Goal: Information Seeking & Learning: Learn about a topic

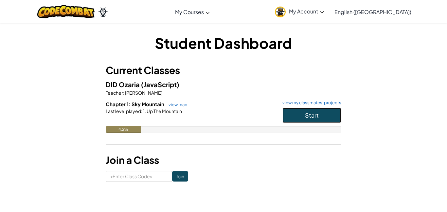
click at [290, 111] on button "Start" at bounding box center [312, 115] width 59 height 15
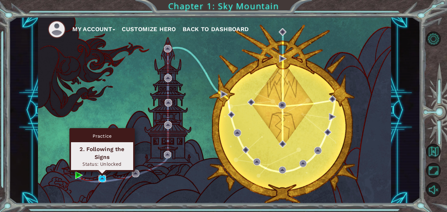
click at [100, 178] on img at bounding box center [103, 179] width 8 height 8
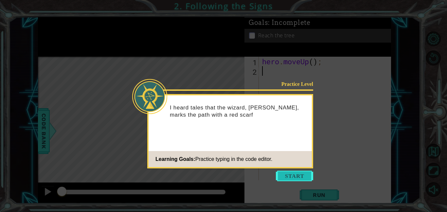
click at [287, 175] on button "Start" at bounding box center [294, 176] width 37 height 10
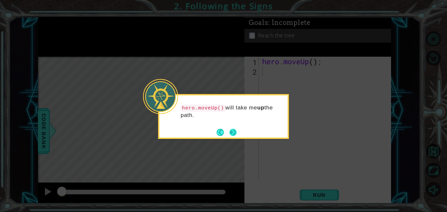
click at [232, 134] on button "Next" at bounding box center [234, 132] width 8 height 8
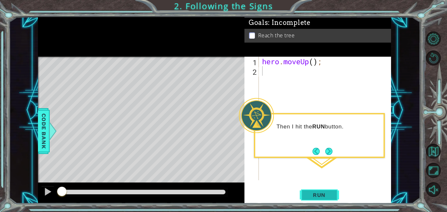
click at [326, 190] on button "Run" at bounding box center [319, 194] width 39 height 15
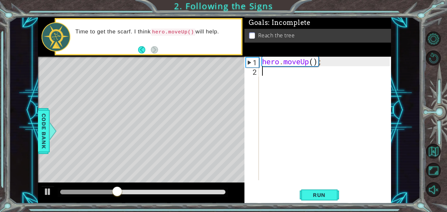
type textarea "h"
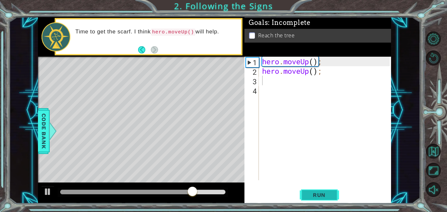
click at [328, 196] on span "Run" at bounding box center [320, 195] width 26 height 7
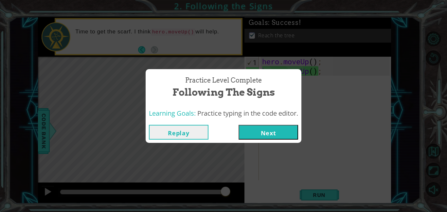
click at [260, 131] on button "Next" at bounding box center [269, 132] width 60 height 15
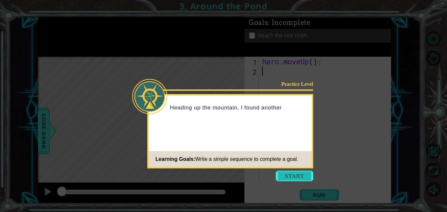
click at [302, 178] on button "Start" at bounding box center [294, 176] width 37 height 10
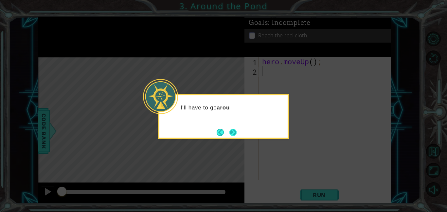
click at [232, 128] on button "Next" at bounding box center [233, 132] width 8 height 8
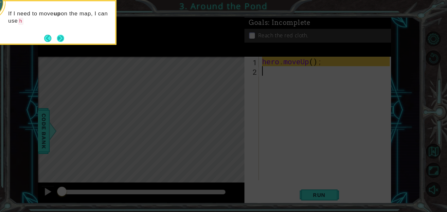
click at [59, 36] on button "Next" at bounding box center [60, 38] width 7 height 7
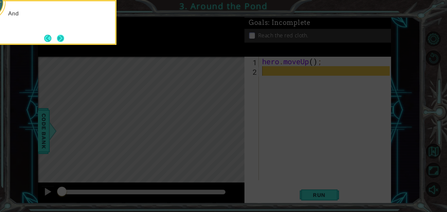
click at [60, 36] on button "Next" at bounding box center [60, 38] width 7 height 7
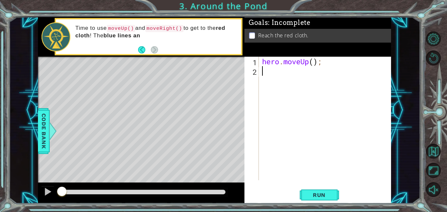
type textarea "h"
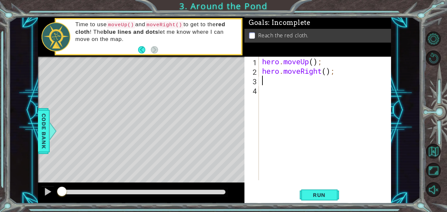
type textarea "h"
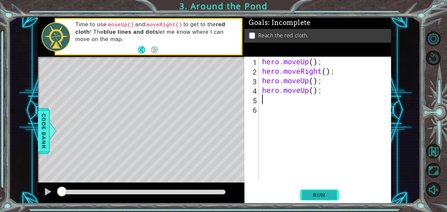
click at [316, 192] on span "Run" at bounding box center [320, 195] width 26 height 7
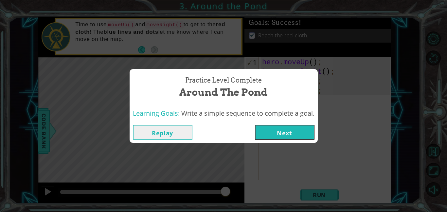
click at [276, 135] on button "Next" at bounding box center [285, 132] width 60 height 15
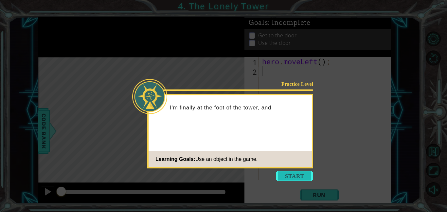
click at [304, 171] on button "Start" at bounding box center [294, 176] width 37 height 10
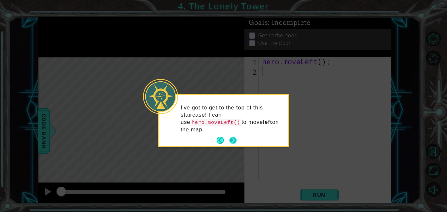
click at [235, 138] on button "Next" at bounding box center [233, 140] width 7 height 7
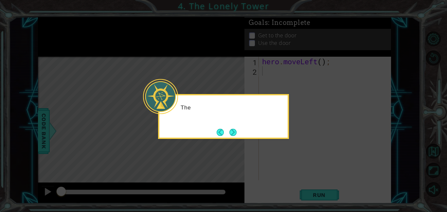
click at [235, 138] on div "The" at bounding box center [223, 116] width 131 height 45
click at [235, 135] on button "Next" at bounding box center [233, 132] width 7 height 7
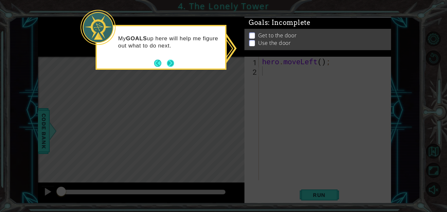
click at [168, 66] on button "Next" at bounding box center [170, 63] width 7 height 7
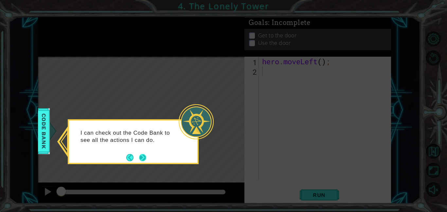
click at [143, 157] on button "Next" at bounding box center [142, 157] width 7 height 7
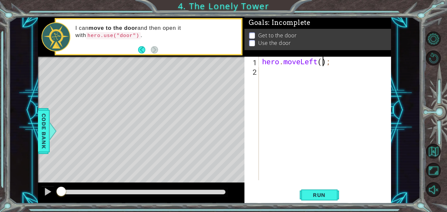
click at [323, 61] on div "hero . moveLeft ( ) ;" at bounding box center [327, 128] width 132 height 142
type textarea "hero.moveLeft(2);"
click at [277, 74] on div "hero . moveLeft ( 2 ) ;" at bounding box center [327, 128] width 132 height 142
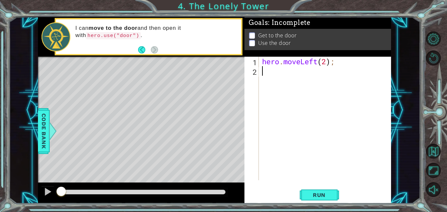
type textarea "h"
type textarea "hero.moveUp(2);"
type textarea "h"
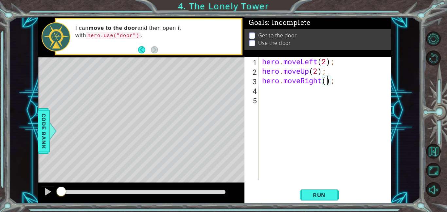
type textarea "hero.moveRight(2);"
type textarea "hero.use("door");"
click at [322, 194] on span "Run" at bounding box center [320, 195] width 26 height 7
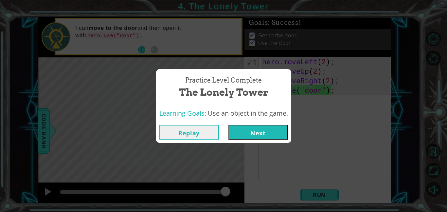
click at [264, 132] on button "Next" at bounding box center [259, 132] width 60 height 15
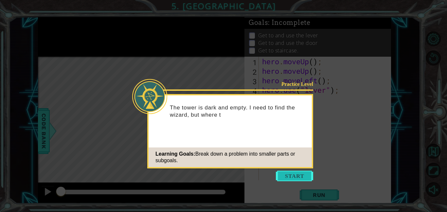
click at [290, 177] on button "Start" at bounding box center [294, 176] width 37 height 10
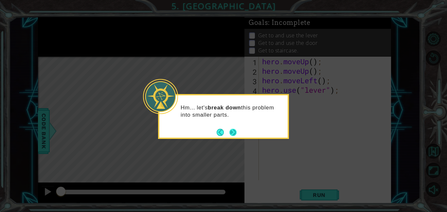
click at [234, 132] on button "Next" at bounding box center [233, 132] width 7 height 7
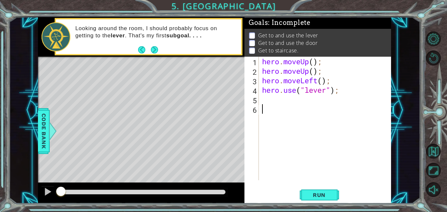
click at [264, 101] on div "hero . moveUp ( ) ; hero . moveUp ( ) ; hero . moveLeft ( ) ; hero . use ( "lev…" at bounding box center [327, 128] width 132 height 142
type textarea "h"
type textarea "hero.moveRight(3);"
type textarea "hero.use("door");"
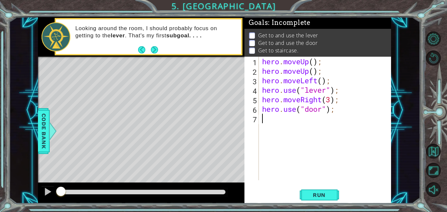
type textarea "h"
type textarea "hero.moveLeft(3);"
click at [336, 197] on button "Run" at bounding box center [319, 194] width 39 height 15
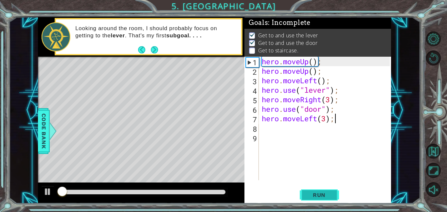
scroll to position [0, 0]
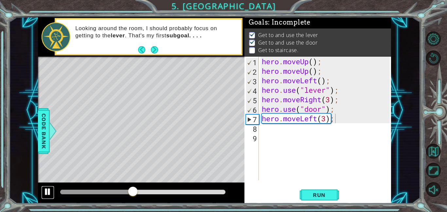
click at [47, 196] on div at bounding box center [48, 191] width 9 height 9
click at [341, 111] on div "hero . moveUp ( ) ; hero . moveUp ( ) ; hero . moveLeft ( ) ; hero . use ( "lev…" at bounding box center [327, 128] width 133 height 142
type textarea "hero.use("door");"
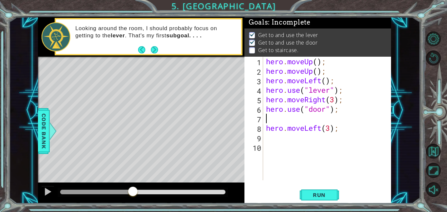
type textarea "u"
click at [328, 197] on span "Run" at bounding box center [320, 195] width 26 height 7
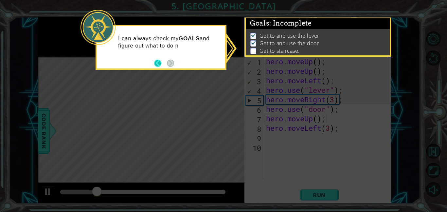
click at [155, 65] on button "Back" at bounding box center [160, 63] width 13 height 7
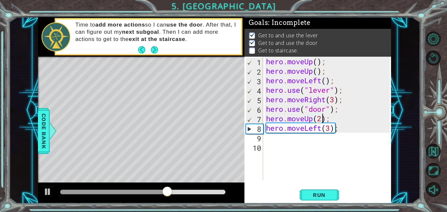
scroll to position [0, 2]
type textarea "hero.moveLeft(3);"
type textarea "u"
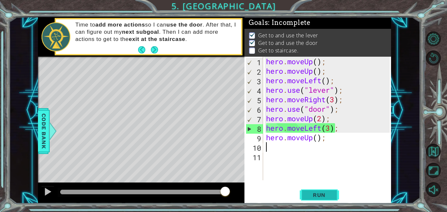
click at [312, 197] on span "Run" at bounding box center [320, 195] width 26 height 7
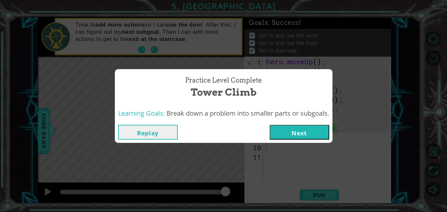
click at [296, 139] on button "Next" at bounding box center [300, 132] width 60 height 15
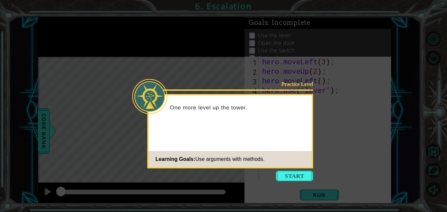
click at [294, 170] on icon at bounding box center [223, 106] width 447 height 212
click at [295, 178] on button "Start" at bounding box center [294, 176] width 37 height 10
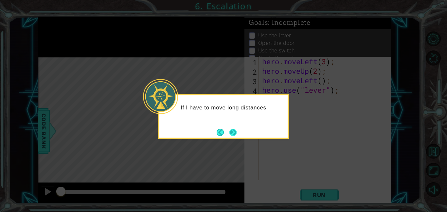
click at [237, 130] on button "Next" at bounding box center [233, 132] width 7 height 7
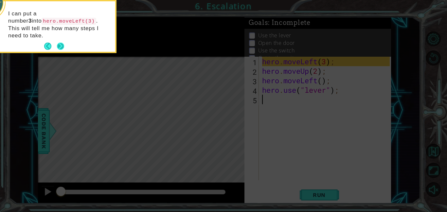
click at [61, 43] on button "Next" at bounding box center [60, 46] width 7 height 7
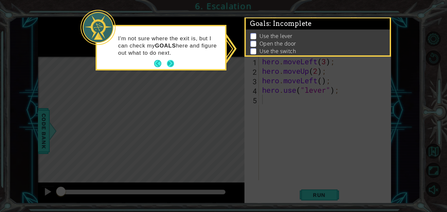
click at [170, 63] on button "Next" at bounding box center [170, 63] width 7 height 7
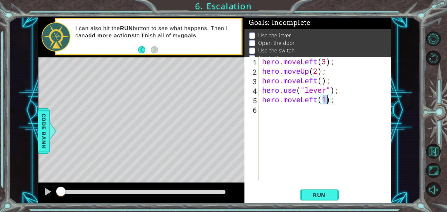
type textarea "hero.moveLeft();"
click at [304, 111] on div "hero . moveLeft ( 3 ) ; hero . moveUp ( 2 ) ; hero . moveLeft ( ) ; hero . use …" at bounding box center [327, 128] width 132 height 142
type textarea "hero.use("door");"
click at [310, 120] on div "hero . moveLeft ( 3 ) ; hero . moveUp ( 2 ) ; hero . moveLeft ( ) ; hero . use …" at bounding box center [327, 128] width 132 height 142
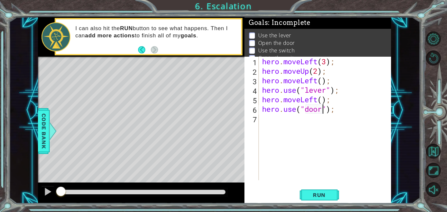
scroll to position [0, 0]
type textarea "hero.moveUp();"
click at [287, 133] on div "hero . moveLeft ( 3 ) ; hero . moveUp ( 2 ) ; hero . moveLeft ( ) ; hero . use …" at bounding box center [327, 128] width 132 height 142
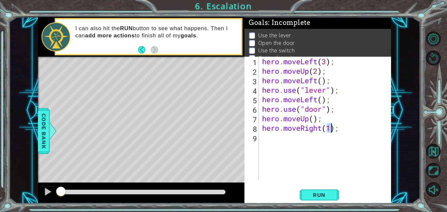
type textarea "hero.moveRight(2);"
click at [292, 141] on div "hero . moveLeft ( 3 ) ; hero . moveUp ( 2 ) ; hero . moveLeft ( ) ; hero . use …" at bounding box center [327, 128] width 132 height 142
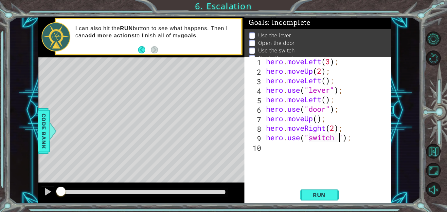
type textarea "hero.use("switch");"
click at [320, 196] on span "Run" at bounding box center [320, 195] width 26 height 7
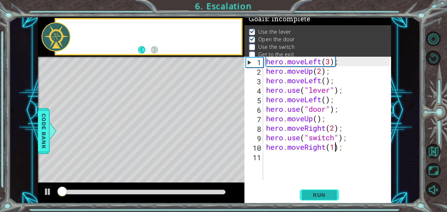
scroll to position [4, 0]
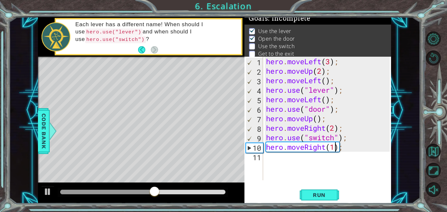
click at [319, 121] on div "hero . moveLeft ( 3 ) ; hero . moveUp ( 2 ) ; hero . moveLeft ( ) ; hero . use …" at bounding box center [329, 128] width 128 height 142
click at [334, 191] on button "Run" at bounding box center [319, 194] width 39 height 15
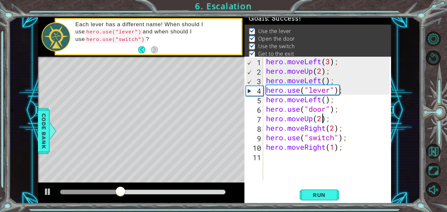
click at [326, 151] on div "hero . moveLeft ( 3 ) ; hero . moveUp ( 2 ) ; hero . moveLeft ( ) ; hero . use …" at bounding box center [329, 128] width 128 height 142
type textarea "hero.moveRight(1);"
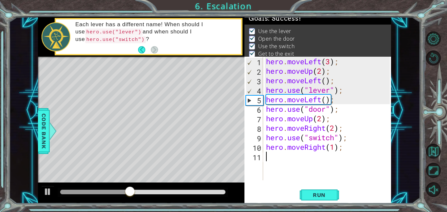
click at [327, 156] on div "hero . moveLeft ( 3 ) ; hero . moveUp ( 2 ) ; hero . moveLeft ( ) ; hero . use …" at bounding box center [329, 128] width 128 height 142
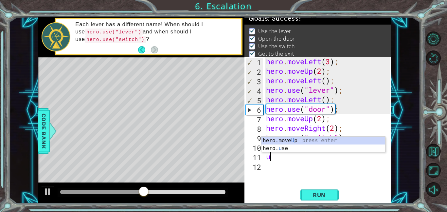
type textarea "hero.moveUp(1);"
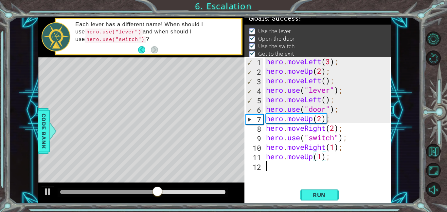
click at [354, 179] on div "hero . moveLeft ( 3 ) ; hero . moveUp ( 2 ) ; hero . moveLeft ( ) ; hero . use …" at bounding box center [329, 128] width 128 height 142
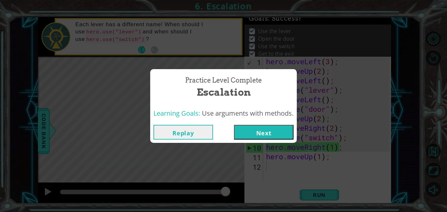
click at [280, 132] on button "Next" at bounding box center [264, 132] width 60 height 15
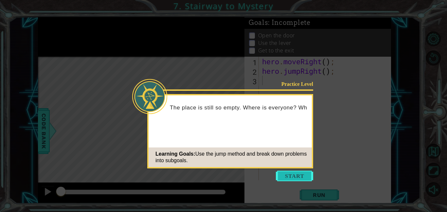
click at [293, 175] on button "Start" at bounding box center [294, 176] width 37 height 10
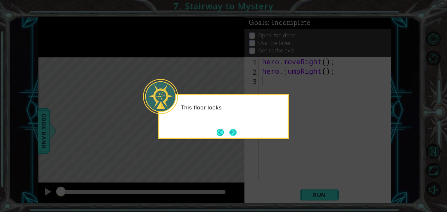
click at [232, 134] on button "Next" at bounding box center [234, 132] width 8 height 8
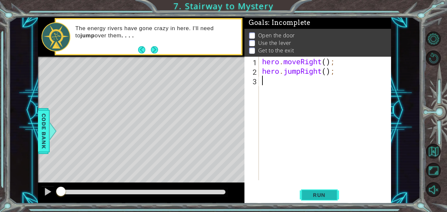
click at [307, 196] on span "Run" at bounding box center [320, 195] width 26 height 7
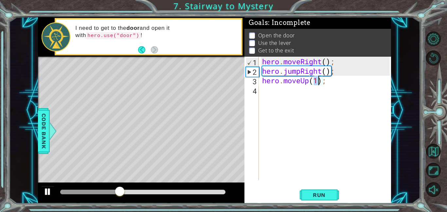
type textarea "hero.moveUp(1);"
click at [43, 192] on button at bounding box center [47, 192] width 13 height 13
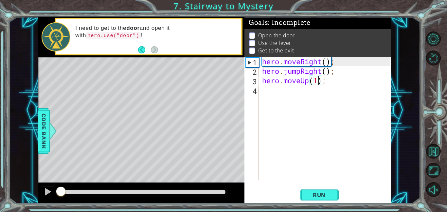
drag, startPoint x: 121, startPoint y: 194, endPoint x: 49, endPoint y: 201, distance: 72.5
click at [49, 201] on div at bounding box center [141, 192] width 207 height 21
click at [289, 92] on div "hero . moveRight ( ) ; hero . jumpRight ( ) ; hero . moveUp ( 1 ) ;" at bounding box center [327, 128] width 132 height 142
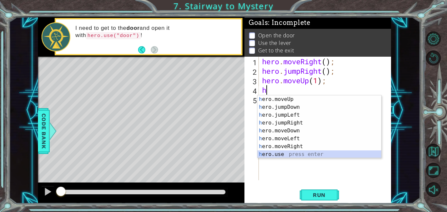
scroll to position [8, 0]
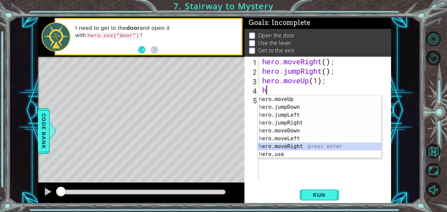
type textarea "hero.moveRight(1);"
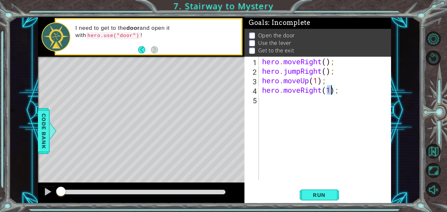
click at [291, 106] on div "hero . moveRight ( ) ; hero . jumpRight ( ) ; hero . moveUp ( 1 ) ; hero . move…" at bounding box center [327, 128] width 132 height 142
type textarea "hero.use("door");"
click at [291, 113] on div "hero . moveRight ( ) ; hero . jumpRight ( ) ; hero . moveUp ( 1 ) ; hero . move…" at bounding box center [327, 128] width 132 height 142
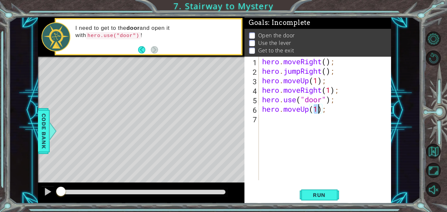
type textarea "hero.moveUp(2);"
click at [296, 123] on div "hero . moveRight ( ) ; hero . jumpRight ( ) ; hero . moveUp ( 1 ) ; hero . move…" at bounding box center [327, 128] width 132 height 142
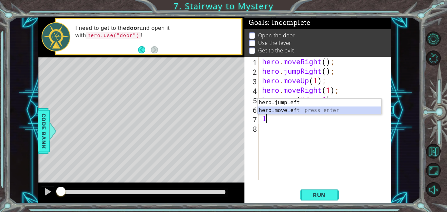
type textarea "hero.moveLeft(1);"
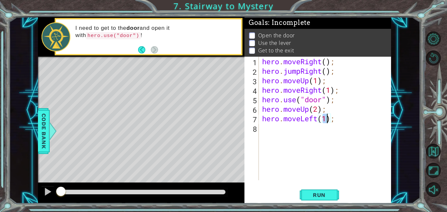
click at [270, 127] on div "hero . moveRight ( ) ; hero . jumpRight ( ) ; hero . moveUp ( 1 ) ; hero . move…" at bounding box center [327, 128] width 132 height 142
type textarea "hero.use("lever");"
click at [276, 140] on div "hero . moveRight ( ) ; hero . jumpRight ( ) ; hero . moveUp ( 1 ) ; hero . move…" at bounding box center [327, 128] width 132 height 142
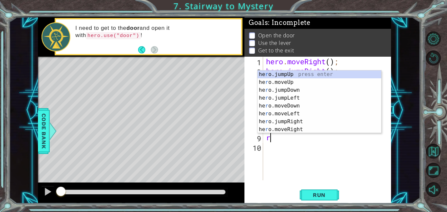
scroll to position [0, 0]
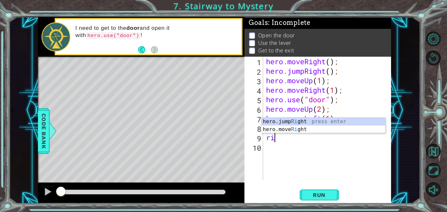
type textarea "r"
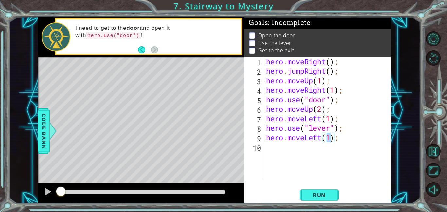
type textarea "hero.moveLeft(2);"
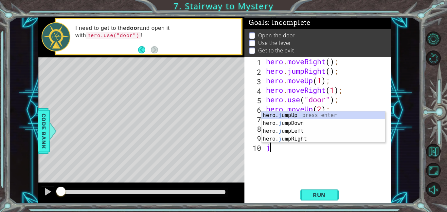
type textarea "ju"
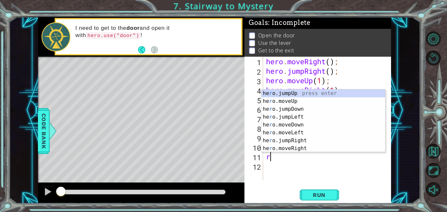
type textarea "rig"
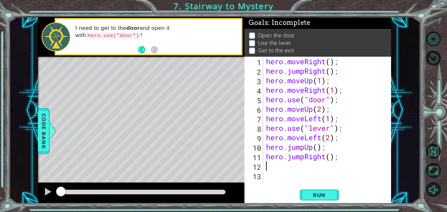
click at [330, 155] on div "hero . moveRight ( ) ; hero . jumpRight ( ) ; hero . moveUp ( 1 ) ; hero . move…" at bounding box center [329, 128] width 128 height 142
type textarea "hero.jumpRight(2);"
click at [323, 167] on div "hero . moveRight ( ) ; hero . jumpRight ( ) ; hero . moveUp ( 1 ) ; hero . move…" at bounding box center [329, 128] width 128 height 142
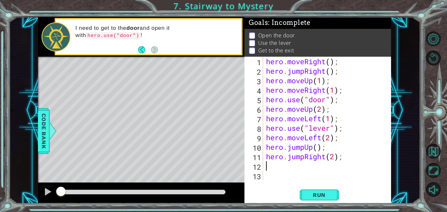
type textarea "h"
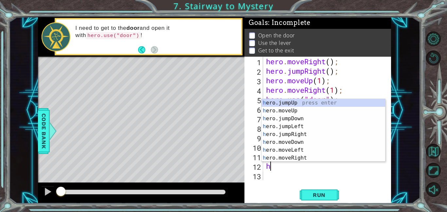
scroll to position [9, 0]
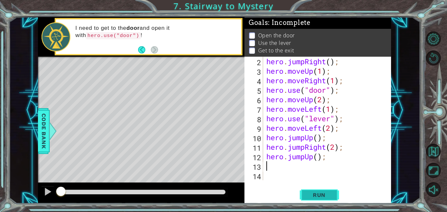
click at [328, 193] on span "Run" at bounding box center [320, 195] width 26 height 7
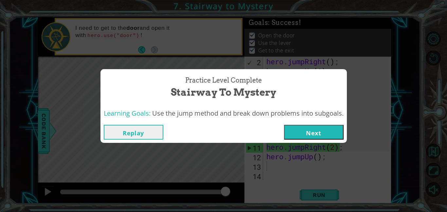
click at [311, 135] on button "Next" at bounding box center [314, 132] width 60 height 15
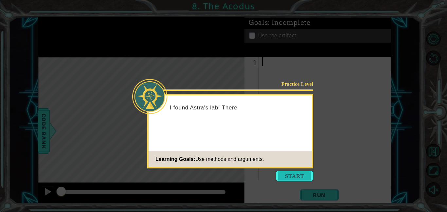
click at [283, 176] on button "Start" at bounding box center [294, 176] width 37 height 10
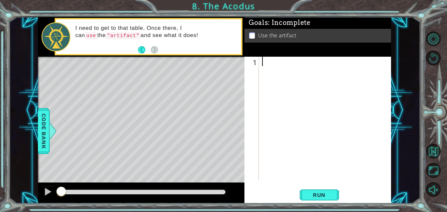
type textarea "u"
type textarea "hero.jumpUp(2);"
type textarea "l"
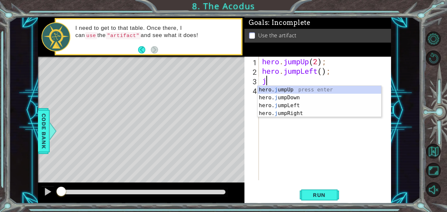
type textarea "jd"
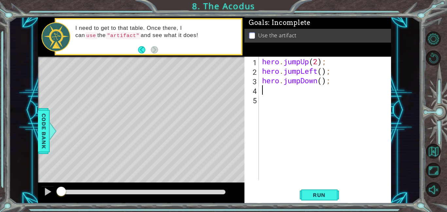
click at [322, 84] on div "hero . jumpUp ( 2 ) ; hero . jumpLeft ( ) ; hero . jumpDown ( ) ;" at bounding box center [327, 128] width 132 height 142
type textarea "hero.jumpDown(2);"
click at [302, 90] on div "hero . jumpUp ( 2 ) ; hero . jumpLeft ( ) ; hero . jumpDown ( 2 ) ;" at bounding box center [327, 128] width 132 height 142
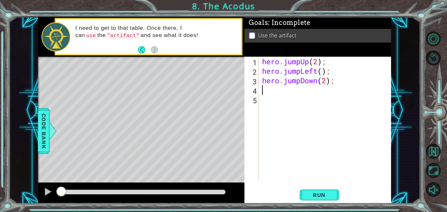
type textarea "jl"
click at [324, 90] on div "hero . jumpUp ( 2 ) ; hero . jumpLeft ( ) ; hero . jumpDown ( 2 ) ; hero . jump…" at bounding box center [327, 128] width 132 height 142
type textarea "hero.jumpLeft(2);"
click at [300, 100] on div "hero . jumpUp ( 2 ) ; hero . jumpLeft ( ) ; hero . jumpDown ( 2 ) ; hero . jump…" at bounding box center [327, 128] width 132 height 142
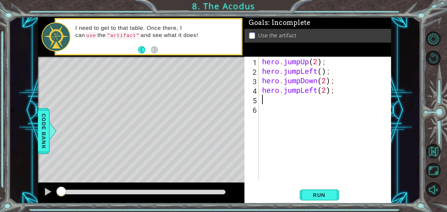
scroll to position [0, 0]
type textarea "ju"
type textarea "hero.jumpUp(2);"
type textarea "h"
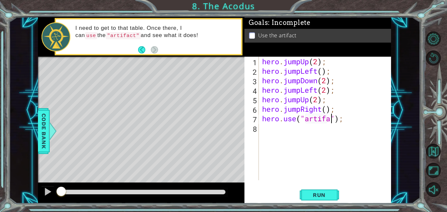
scroll to position [0, 3]
click at [330, 191] on button "Run" at bounding box center [319, 194] width 39 height 15
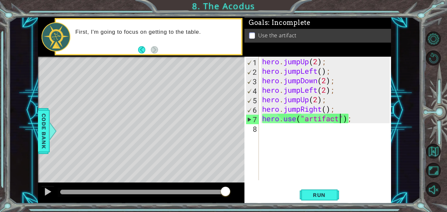
click at [298, 73] on div "hero . jumpUp ( 2 ) ; hero . jumpLeft ( ) ; hero . jumpDown ( 2 ) ; hero . jump…" at bounding box center [327, 128] width 132 height 142
click at [299, 72] on div "hero . jumpUp ( 2 ) ; hero . jumpLeft ( ) ; hero . jumpDown ( 2 ) ; hero . jump…" at bounding box center [325, 118] width 129 height 123
drag, startPoint x: 300, startPoint y: 72, endPoint x: 285, endPoint y: 72, distance: 15.7
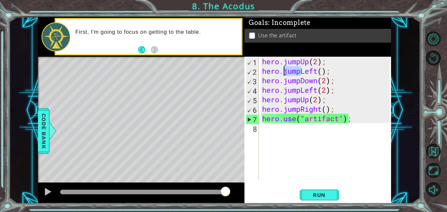
click at [285, 72] on div "hero . jumpUp ( 2 ) ; hero . jumpLeft ( ) ; hero . jumpDown ( 2 ) ; hero . jump…" at bounding box center [327, 128] width 132 height 142
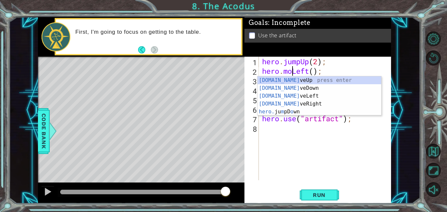
type textarea "hero.moveLeft();"
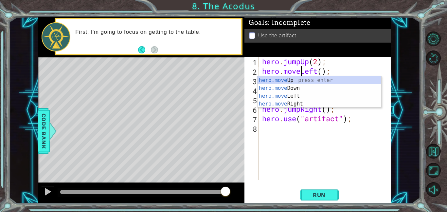
scroll to position [0, 2]
click at [334, 139] on div "hero . jumpUp ( 2 ) ; hero . moveLeft ( ) ; hero . jumpDown ( 2 ) ; hero . jump…" at bounding box center [327, 128] width 132 height 142
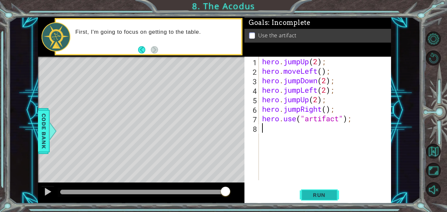
click at [324, 196] on span "Run" at bounding box center [320, 195] width 26 height 7
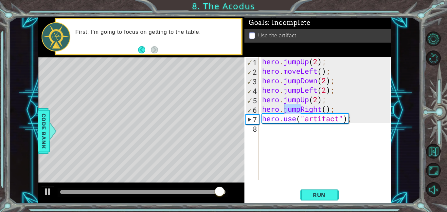
drag, startPoint x: 300, startPoint y: 109, endPoint x: 285, endPoint y: 112, distance: 15.4
click at [285, 112] on div "hero . jumpUp ( 2 ) ; hero . moveLeft ( ) ; hero . jumpDown ( 2 ) ; hero . jump…" at bounding box center [327, 128] width 132 height 142
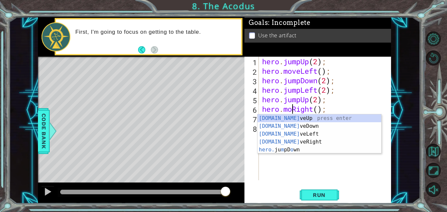
type textarea "hero.moveRight();"
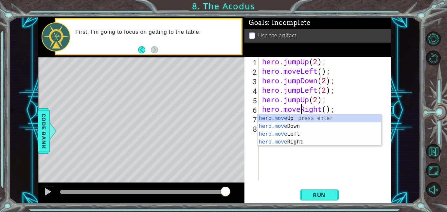
click at [323, 166] on div "hero . jumpUp ( 2 ) ; hero . moveLeft ( ) ; hero . jumpDown ( 2 ) ; hero . jump…" at bounding box center [327, 128] width 132 height 142
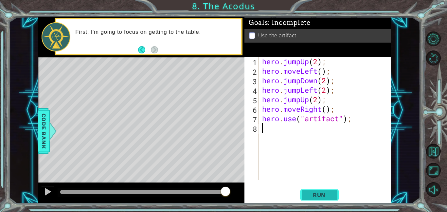
click at [328, 189] on button "Run" at bounding box center [319, 194] width 39 height 15
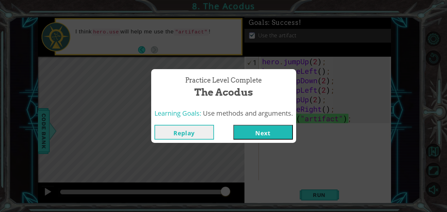
click at [272, 130] on button "Next" at bounding box center [264, 132] width 60 height 15
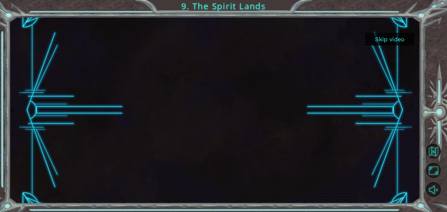
click at [380, 36] on button "Skip video" at bounding box center [390, 39] width 49 height 13
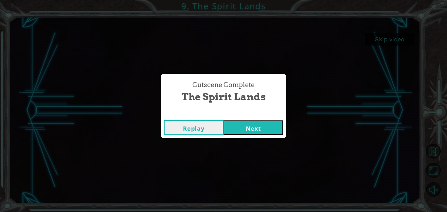
click at [253, 127] on button "Next" at bounding box center [254, 127] width 60 height 15
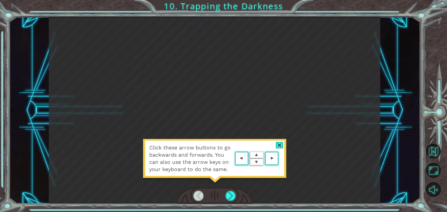
click at [278, 144] on div at bounding box center [280, 145] width 8 height 7
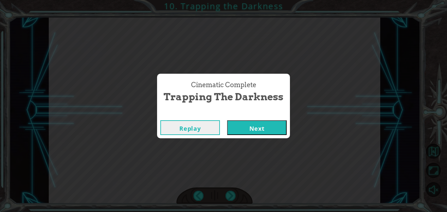
click at [243, 122] on button "Next" at bounding box center [257, 127] width 60 height 15
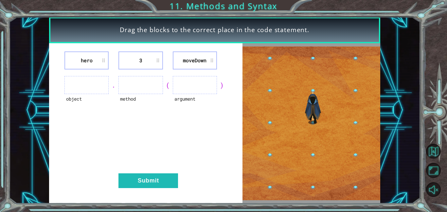
click at [78, 86] on ul at bounding box center [87, 85] width 44 height 18
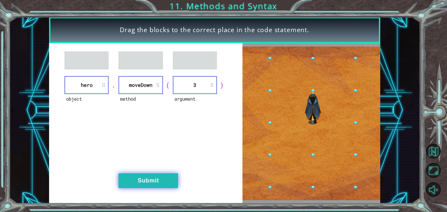
click at [155, 185] on button "Submit" at bounding box center [149, 180] width 60 height 15
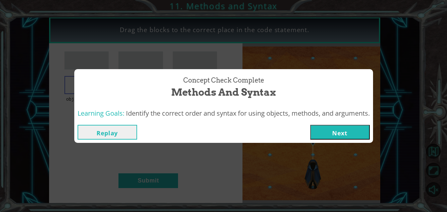
click at [345, 132] on button "Next" at bounding box center [340, 132] width 60 height 15
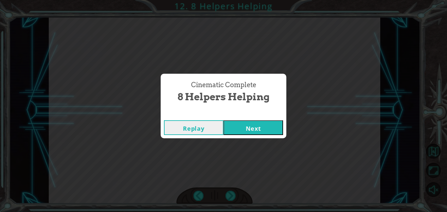
click at [261, 128] on button "Next" at bounding box center [254, 127] width 60 height 15
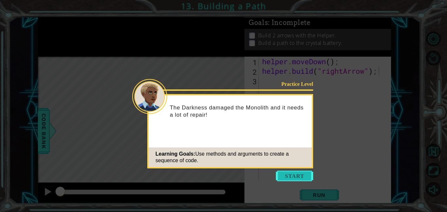
click at [290, 171] on button "Start" at bounding box center [294, 176] width 37 height 10
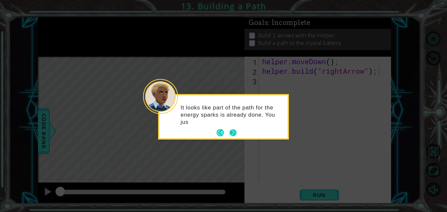
click at [236, 130] on button "Next" at bounding box center [233, 132] width 7 height 7
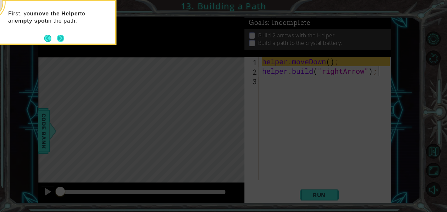
click at [61, 42] on button "Next" at bounding box center [60, 38] width 7 height 7
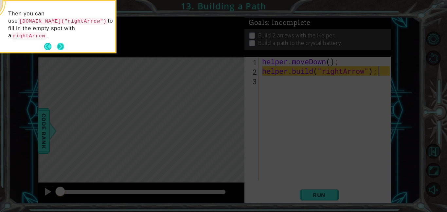
click at [61, 43] on button "Next" at bounding box center [60, 46] width 7 height 7
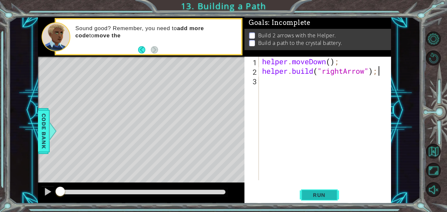
click at [316, 190] on button "Run" at bounding box center [319, 194] width 39 height 15
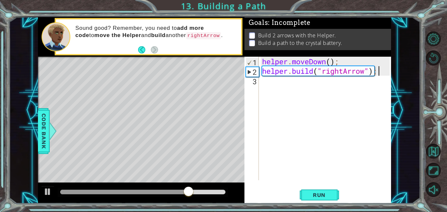
click at [291, 82] on div "helper . moveDown ( ) ; helper . build ( "rightArrow" ) ;" at bounding box center [327, 128] width 132 height 142
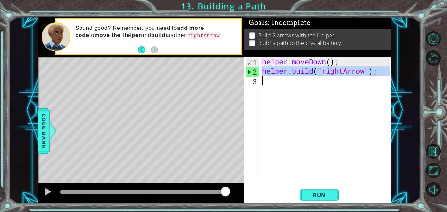
drag, startPoint x: 261, startPoint y: 70, endPoint x: 364, endPoint y: 79, distance: 103.2
click at [364, 79] on div "helper . moveDown ( ) ; helper . build ( "rightArrow" ) ;" at bounding box center [327, 128] width 132 height 142
type textarea "[DOMAIN_NAME]("rightArrow");"
click at [357, 85] on div "helper . moveDown ( ) ; helper . build ( "rightArrow" ) ;" at bounding box center [325, 118] width 129 height 123
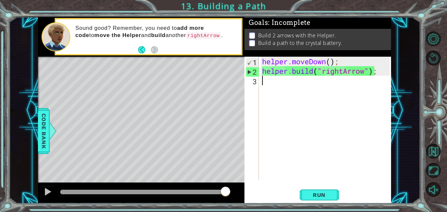
click at [284, 84] on div "helper . moveDown ( ) ; helper . build ( "rightArrow" ) ;" at bounding box center [327, 128] width 132 height 142
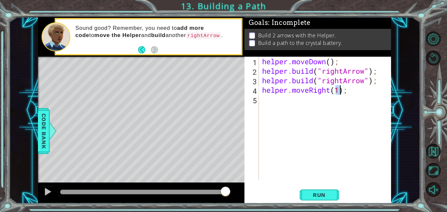
scroll to position [0, 3]
click at [312, 198] on button "Run" at bounding box center [319, 194] width 39 height 15
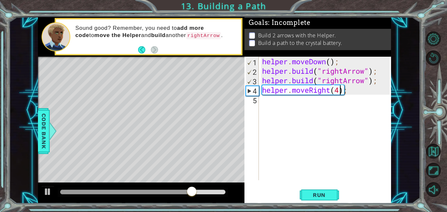
click at [353, 85] on div "helper . moveDown ( ) ; helper . build ( "rightArrow" ) ; helper . build ( "rig…" at bounding box center [327, 128] width 132 height 142
type textarea "[DOMAIN_NAME]("rightArrow");"
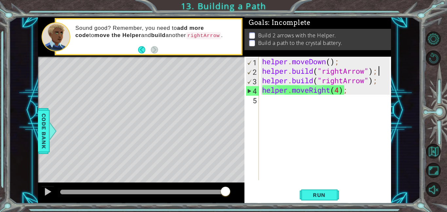
scroll to position [0, 0]
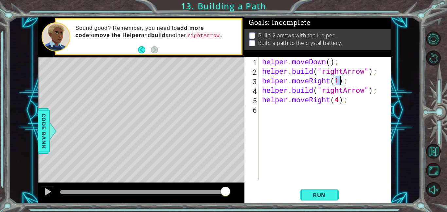
type textarea "[DOMAIN_NAME]("rightArrow");"
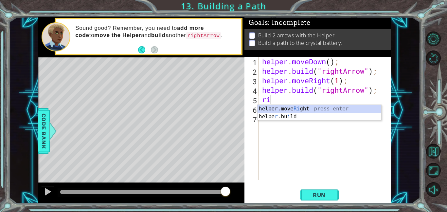
type textarea "helper.moveRight(1);"
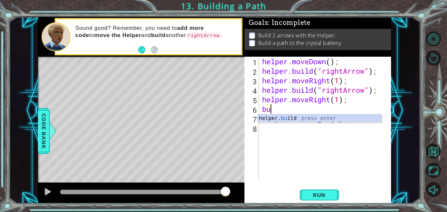
type textarea "[DOMAIN_NAME]("rightArrow");"
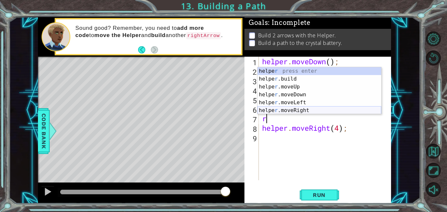
click at [303, 109] on div "helpe r press enter helpe [PERSON_NAME]build press enter helpe r .moveUp press …" at bounding box center [320, 98] width 124 height 63
type textarea "helper.moveRight(1);"
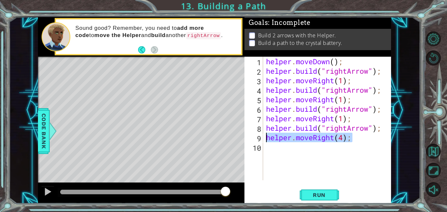
drag, startPoint x: 365, startPoint y: 141, endPoint x: 263, endPoint y: 140, distance: 101.9
click at [263, 140] on div "[DOMAIN_NAME]("rightArrow"); 1 2 3 4 5 6 7 8 9 10 helper . moveDown ( ) ; helpe…" at bounding box center [317, 118] width 145 height 123
type textarea "helper.moveRight(4);"
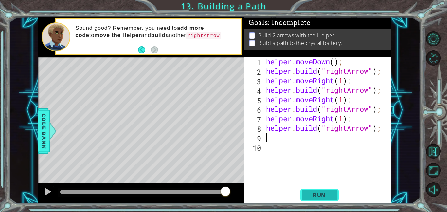
click at [317, 192] on span "Run" at bounding box center [320, 195] width 26 height 7
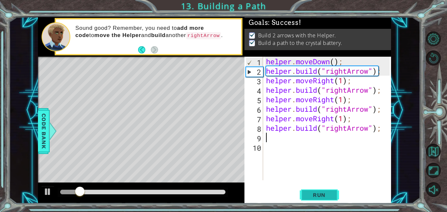
click at [317, 192] on span "Run" at bounding box center [320, 195] width 26 height 7
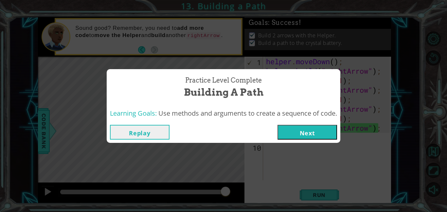
click at [305, 136] on button "Next" at bounding box center [308, 132] width 60 height 15
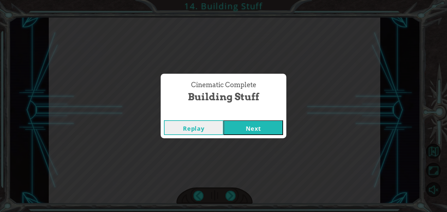
click at [249, 128] on button "Next" at bounding box center [254, 127] width 60 height 15
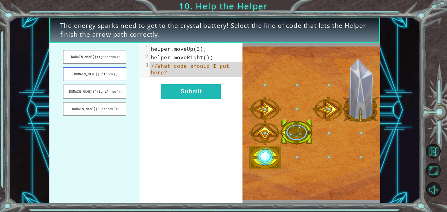
click at [112, 74] on button "[DOMAIN_NAME](upArrow);" at bounding box center [95, 74] width 64 height 14
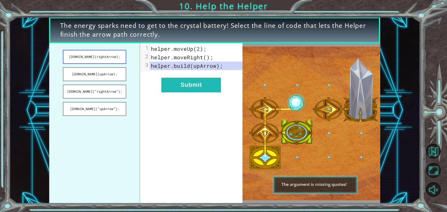
click at [118, 55] on button "[DOMAIN_NAME](rightArrow);" at bounding box center [95, 57] width 64 height 14
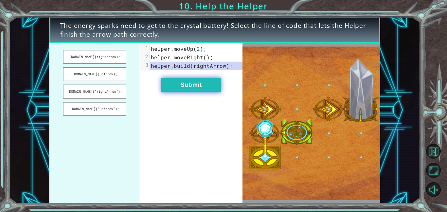
click at [200, 85] on button "Submit" at bounding box center [191, 85] width 60 height 15
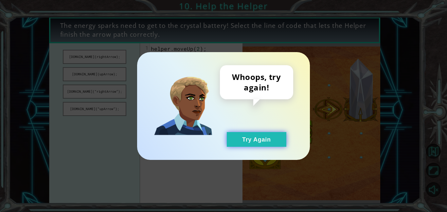
click at [246, 141] on button "Try Again" at bounding box center [257, 139] width 60 height 15
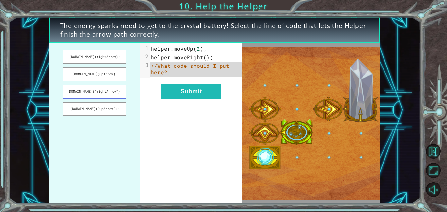
click at [114, 93] on button "[DOMAIN_NAME](“rightArrow”);" at bounding box center [95, 92] width 64 height 14
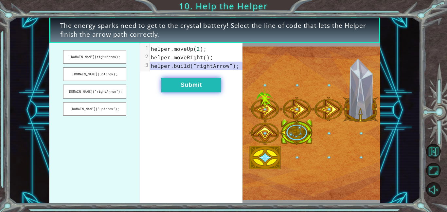
click at [192, 86] on button "Submit" at bounding box center [191, 85] width 60 height 15
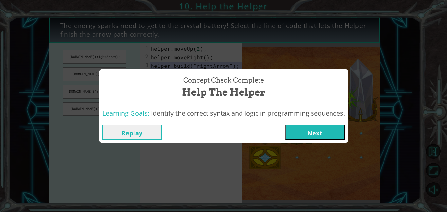
click at [325, 132] on button "Next" at bounding box center [316, 132] width 60 height 15
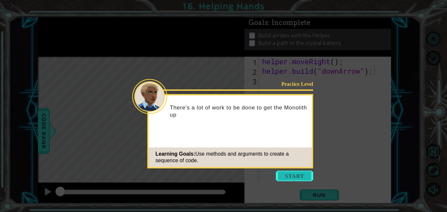
click at [301, 176] on button "Start" at bounding box center [294, 176] width 37 height 10
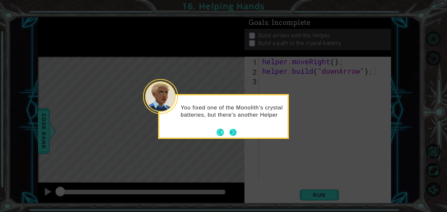
click at [233, 130] on button "Next" at bounding box center [233, 132] width 7 height 7
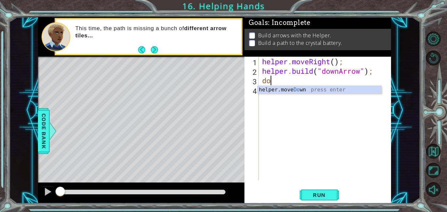
type textarea "helper.moveDown(1);"
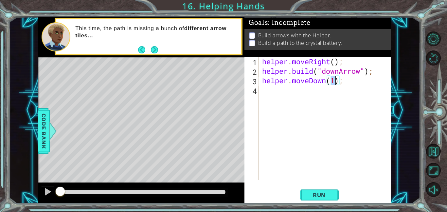
type textarea "helper.moveDown(1);"
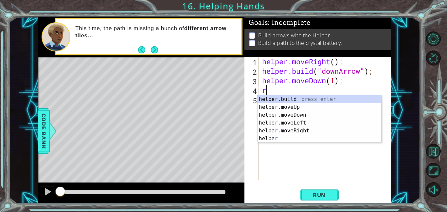
type textarea "[DOMAIN_NAME]("rightArrow");"
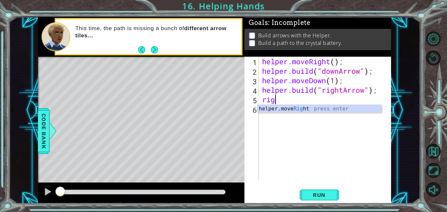
type textarea "helper.moveRight(1);"
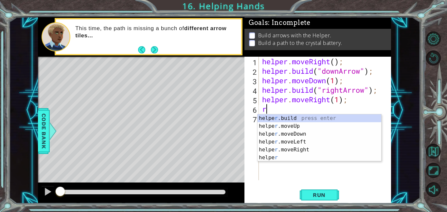
type textarea "[DOMAIN_NAME]("rightArrow");"
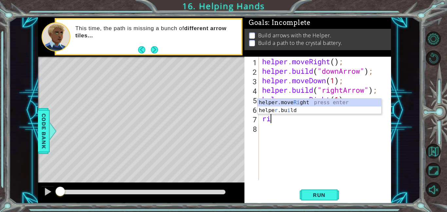
type textarea "helper.moveRight(1);"
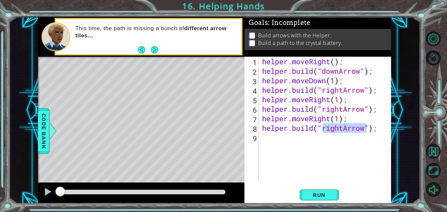
click at [335, 131] on div "helper . moveRight ( ) ; helper . build ( "downArrow" ) ; helper . moveDown ( 1…" at bounding box center [325, 118] width 129 height 123
drag, startPoint x: 345, startPoint y: 128, endPoint x: 318, endPoint y: 132, distance: 26.4
click at [318, 132] on div "helper . moveRight ( ) ; helper . build ( "downArrow" ) ; helper . moveDown ( 1…" at bounding box center [327, 128] width 132 height 142
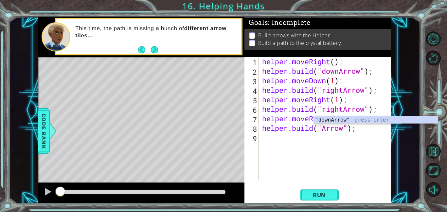
scroll to position [0, 3]
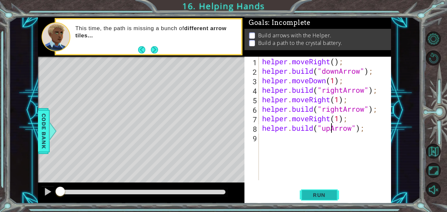
type textarea "[DOMAIN_NAME]("upArrow");"
click at [322, 190] on button "Run" at bounding box center [319, 194] width 39 height 15
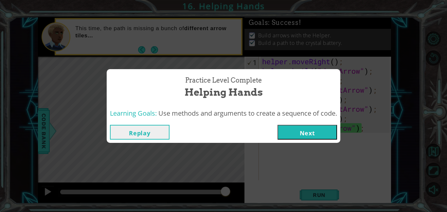
click at [311, 134] on button "Next" at bounding box center [308, 132] width 60 height 15
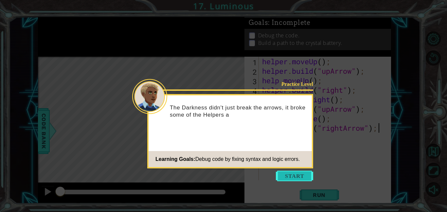
click at [289, 175] on button "Start" at bounding box center [294, 176] width 37 height 10
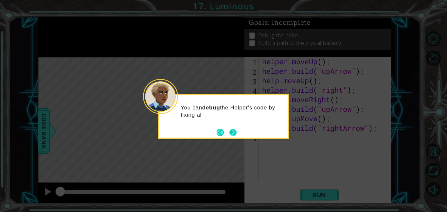
click at [234, 134] on button "Next" at bounding box center [234, 132] width 8 height 8
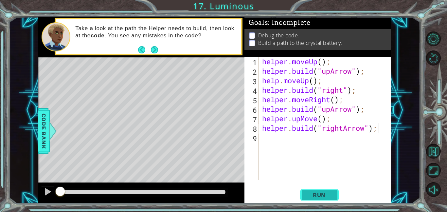
click at [318, 192] on span "Run" at bounding box center [320, 195] width 26 height 7
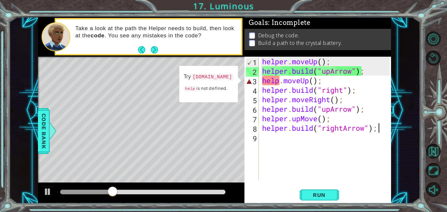
click at [280, 82] on div "helper . moveUp ( ) ; helper . build ( "upArrow" ) ; help . moveUp ( ) ; helper…" at bounding box center [327, 128] width 132 height 142
click at [296, 123] on div "helper . moveUp ( ) ; helper . build ( "upArrow" ) ; help . moveUp ( ) ; helper…" at bounding box center [327, 128] width 132 height 142
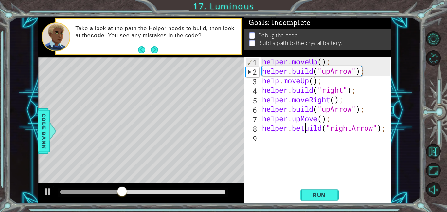
scroll to position [0, 2]
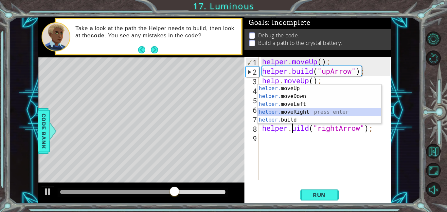
click at [286, 116] on div "helper. moveUp press enter helper. moveDown press enter helper. moveLeft press …" at bounding box center [320, 112] width 124 height 55
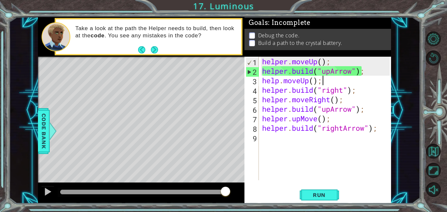
click at [326, 79] on div "helper . moveUp ( ) ; helper . build ( "upArrow" ) ; help . moveUp ( ) ; helper…" at bounding box center [327, 128] width 132 height 142
click at [280, 82] on div "helper . moveUp ( ) ; helper . build ( "upArrow" ) ; help . moveUp ( ) ; helper…" at bounding box center [327, 128] width 132 height 142
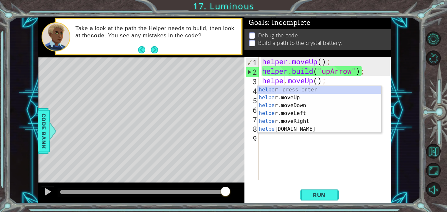
scroll to position [0, 1]
type textarea "helper.moveUp();"
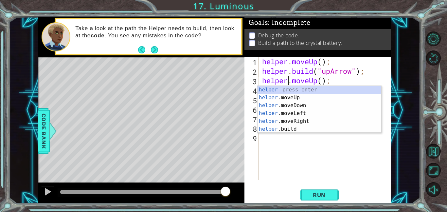
click at [377, 173] on div "helper . moveUp ( ) ; helper . build ( "upArrow" ) ; helper . moveUp ( ) ; help…" at bounding box center [327, 128] width 132 height 142
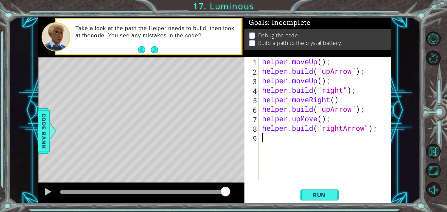
click at [348, 88] on div "helper . moveUp ( ) ; helper . build ( "upArrow" ) ; helper . moveUp ( ) ; help…" at bounding box center [327, 128] width 132 height 142
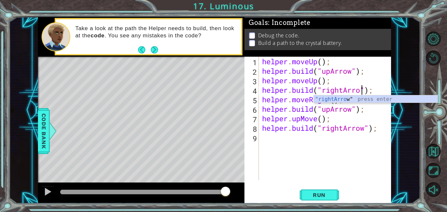
type textarea "[DOMAIN_NAME]("rightArrow");"
click at [357, 145] on div "helper . moveUp ( ) ; helper . build ( "upArrow" ) ; helper . moveUp ( ) ; help…" at bounding box center [327, 128] width 132 height 142
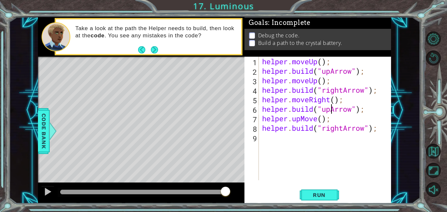
click at [330, 112] on div "helper . moveUp ( ) ; helper . build ( "upArrow" ) ; helper . moveUp ( ) ; help…" at bounding box center [327, 128] width 132 height 142
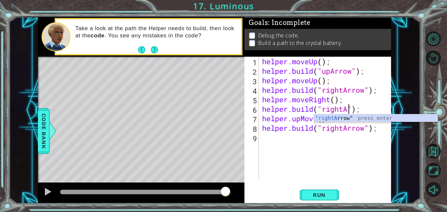
scroll to position [0, 4]
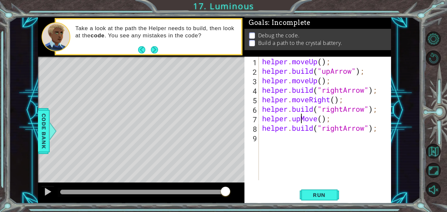
click at [301, 120] on div "helper . moveUp ( ) ; helper . build ( "upArrow" ) ; helper . moveUp ( ) ; help…" at bounding box center [327, 128] width 132 height 142
click at [336, 196] on button "Run" at bounding box center [319, 194] width 39 height 15
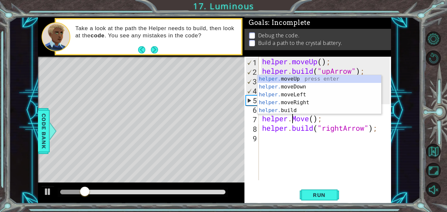
scroll to position [0, 1]
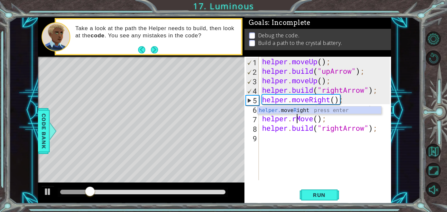
type textarea "helper.moveRight(1);"
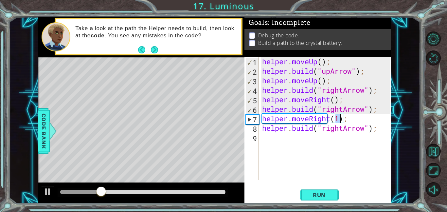
click at [337, 144] on div "helper . moveUp ( ) ; helper . build ( "upArrow" ) ; helper . moveUp ( ) ; help…" at bounding box center [327, 128] width 132 height 142
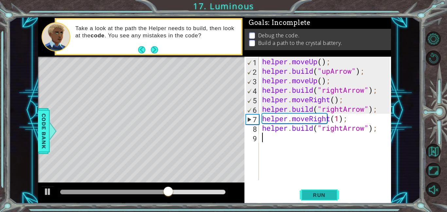
click at [312, 193] on span "Run" at bounding box center [320, 195] width 26 height 7
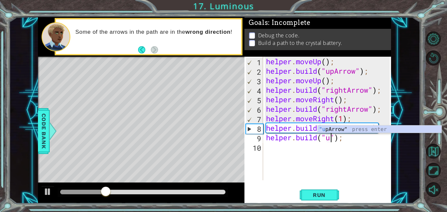
scroll to position [0, 3]
type textarea "[DOMAIN_NAME]("upArrow"");"
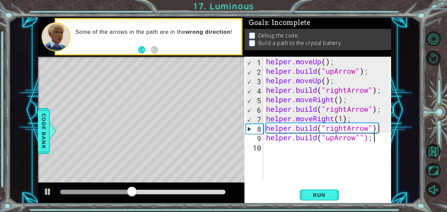
scroll to position [0, 0]
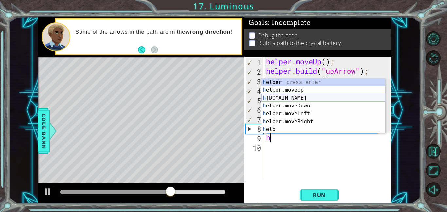
click at [286, 98] on div "h elper press enter h elper.moveUp press enter h [DOMAIN_NAME] press enter h el…" at bounding box center [324, 113] width 124 height 71
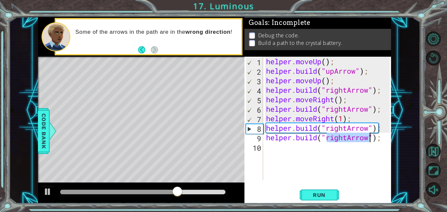
scroll to position [0, 3]
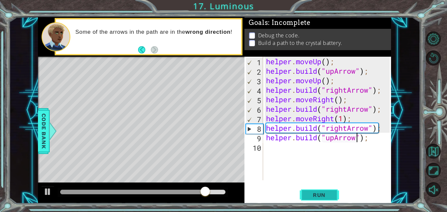
click at [319, 189] on button "Run" at bounding box center [319, 194] width 39 height 15
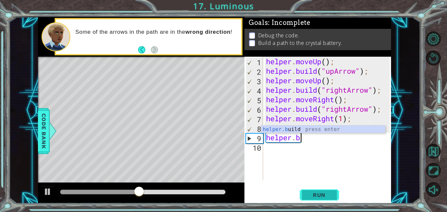
scroll to position [0, 0]
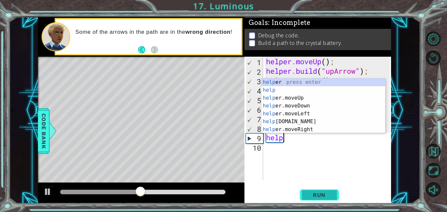
type textarea "h"
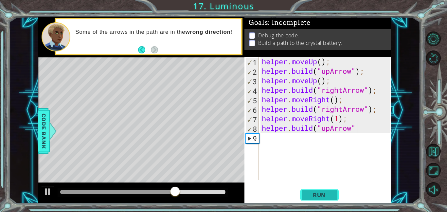
click at [318, 195] on span "Run" at bounding box center [320, 195] width 26 height 7
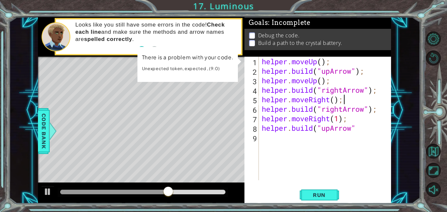
click at [360, 97] on div "helper . moveUp ( ) ; helper . build ( "upArrow" ) ; helper . moveUp ( ) ; help…" at bounding box center [327, 128] width 133 height 142
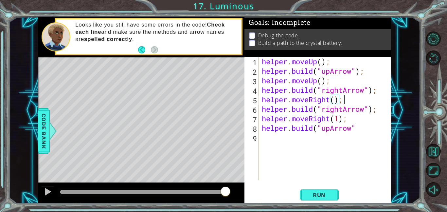
scroll to position [0, 3]
click at [324, 194] on span "Run" at bounding box center [320, 195] width 26 height 7
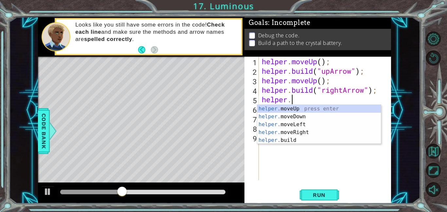
scroll to position [0, 1]
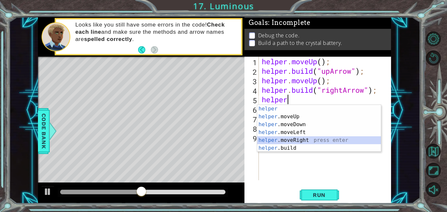
type textarea "helper.moveRight(1);"
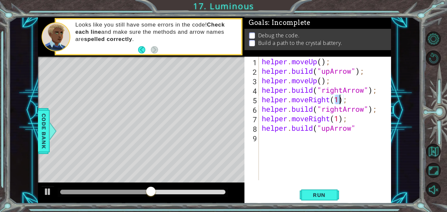
click at [357, 159] on div "helper . moveUp ( ) ; helper . build ( "upArrow" ) ; helper . moveUp ( ) ; help…" at bounding box center [327, 128] width 133 height 142
click at [315, 192] on span "Run" at bounding box center [320, 195] width 26 height 7
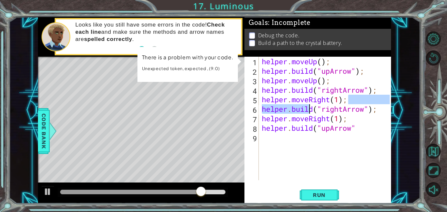
drag, startPoint x: 375, startPoint y: 97, endPoint x: 307, endPoint y: 105, distance: 69.3
click at [307, 105] on div "helper . moveUp ( ) ; helper . build ( "upArrow" ) ; helper . moveUp ( ) ; help…" at bounding box center [327, 128] width 133 height 142
click at [352, 100] on div "helper . moveUp ( ) ; helper . build ( "upArrow" ) ; helper . moveUp ( ) ; help…" at bounding box center [325, 118] width 129 height 123
type textarea "helper.moveRight(1);"
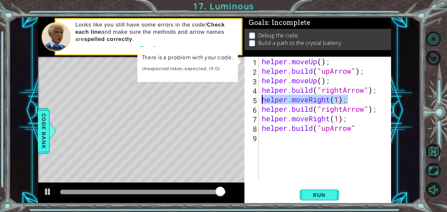
drag, startPoint x: 352, startPoint y: 100, endPoint x: 259, endPoint y: 99, distance: 92.7
click at [259, 99] on div "helper.moveRight(1); 1 2 3 4 5 6 7 8 9 helper . moveUp ( ) ; helper . build ( "…" at bounding box center [317, 118] width 145 height 123
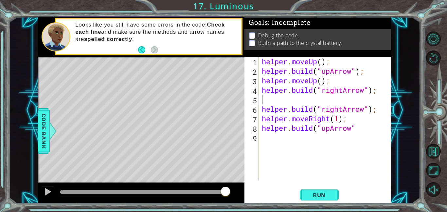
type textarea "[DOMAIN_NAME]("rightArrow");"
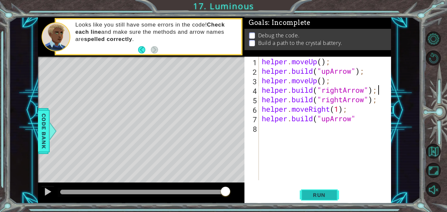
click at [331, 195] on span "Run" at bounding box center [320, 195] width 26 height 7
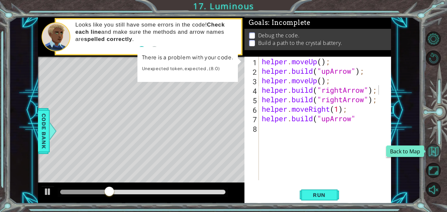
click at [434, 153] on button "Back to Map" at bounding box center [433, 151] width 15 height 15
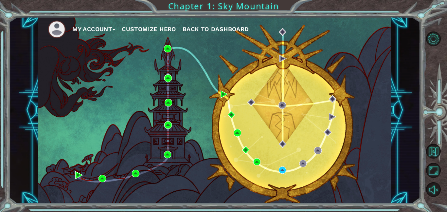
click at [128, 27] on button "Customize Hero" at bounding box center [149, 29] width 54 height 10
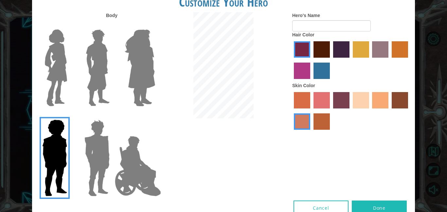
click at [94, 70] on img at bounding box center [97, 68] width 29 height 82
click at [112, 25] on input "Hero Lars" at bounding box center [112, 25] width 0 height 0
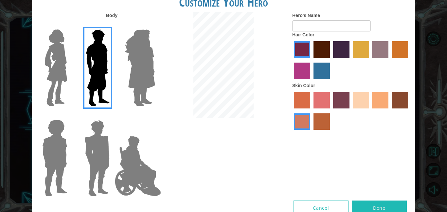
click at [336, 54] on label "hot purple hair color" at bounding box center [341, 49] width 16 height 16
click at [331, 60] on input "hot purple hair color" at bounding box center [331, 60] width 0 height 0
click at [369, 102] on label "sandy beach skin color" at bounding box center [361, 100] width 16 height 16
click at [351, 111] on input "sandy beach skin color" at bounding box center [351, 111] width 0 height 0
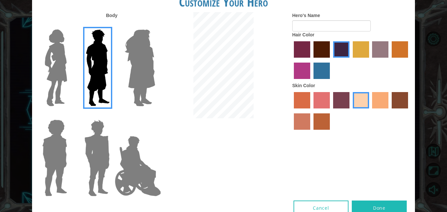
click at [404, 206] on button "Done" at bounding box center [379, 207] width 55 height 15
type input "Hero"
click at [397, 202] on button "Done" at bounding box center [379, 207] width 55 height 15
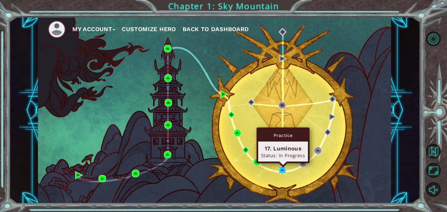
click at [281, 170] on img at bounding box center [283, 170] width 8 height 8
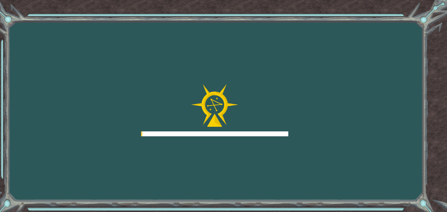
click at [281, 170] on div "Goals Error loading from server. Try refreshing the page. You'll need to join a…" at bounding box center [223, 106] width 447 height 212
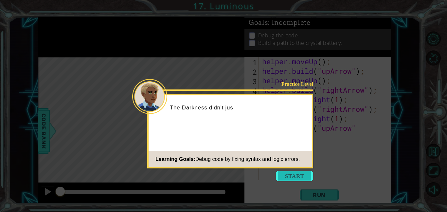
click at [291, 173] on button "Start" at bounding box center [294, 176] width 37 height 10
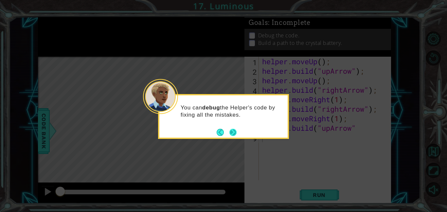
click at [235, 131] on button "Next" at bounding box center [233, 132] width 7 height 7
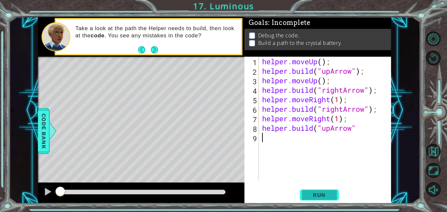
click at [318, 192] on span "Run" at bounding box center [320, 195] width 26 height 7
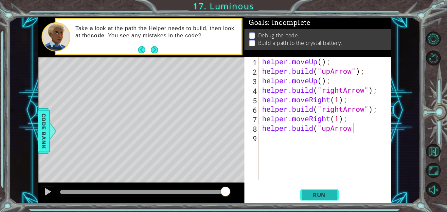
click at [332, 196] on span "Run" at bounding box center [320, 195] width 26 height 7
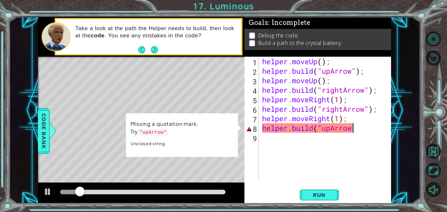
click at [358, 131] on div "helper . moveUp ( ) ; helper . build ( "upArrow" ) ; helper . moveUp ( ) ; help…" at bounding box center [327, 128] width 132 height 142
type textarea "[DOMAIN_NAME]("upArrow");"
click at [366, 179] on div "helper . moveUp ( ) ; helper . build ( "upArrow" ) ; helper . moveUp ( ) ; help…" at bounding box center [327, 128] width 132 height 142
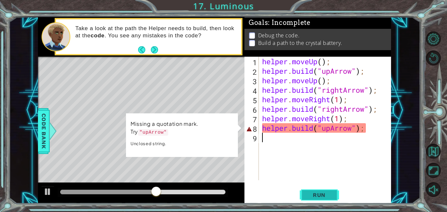
click at [310, 198] on span "Run" at bounding box center [320, 195] width 26 height 7
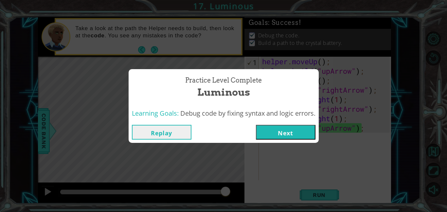
click at [286, 138] on button "Next" at bounding box center [286, 132] width 60 height 15
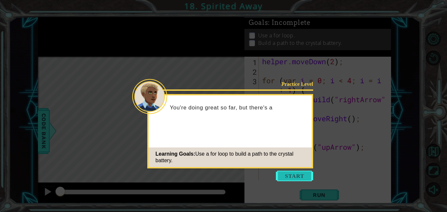
click at [306, 177] on button "Start" at bounding box center [294, 176] width 37 height 10
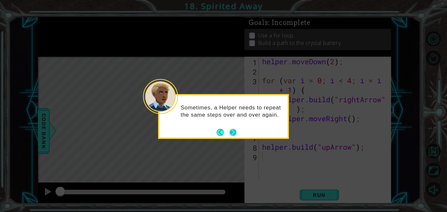
click at [235, 132] on button "Next" at bounding box center [233, 132] width 7 height 7
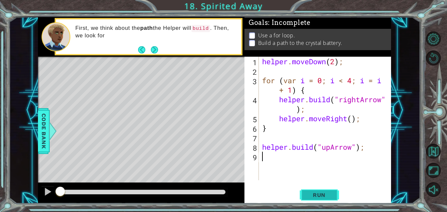
click at [325, 194] on span "Run" at bounding box center [320, 195] width 26 height 7
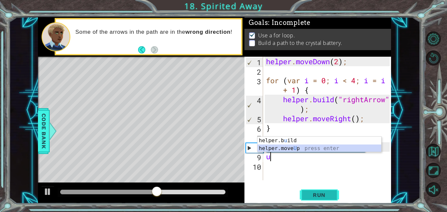
type textarea "helper.moveUp(1);"
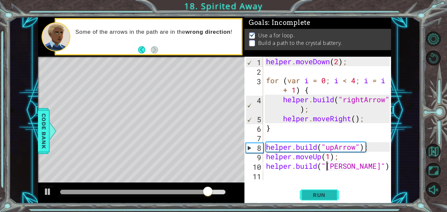
scroll to position [0, 3]
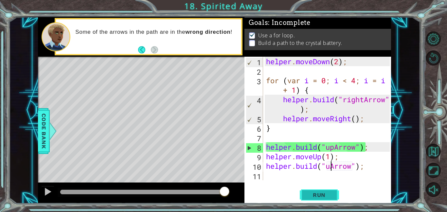
type textarea "[DOMAIN_NAME]("upArrow");"
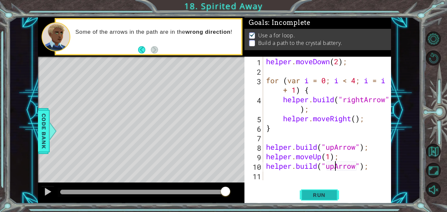
type textarea "[DOMAIN_NAME]("upArrow");"
click at [331, 192] on span "Run" at bounding box center [320, 195] width 26 height 7
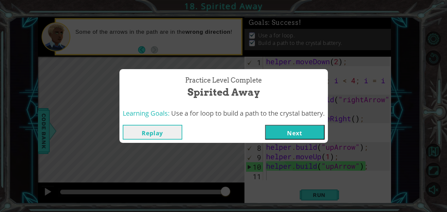
click at [294, 131] on button "Next" at bounding box center [295, 132] width 60 height 15
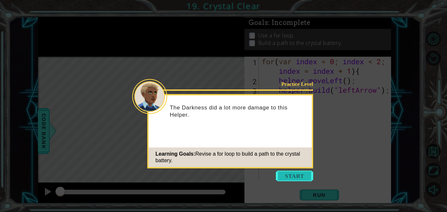
click at [295, 171] on button "Start" at bounding box center [294, 176] width 37 height 10
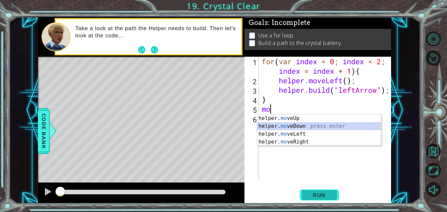
click at [318, 191] on button "Run" at bounding box center [319, 194] width 39 height 15
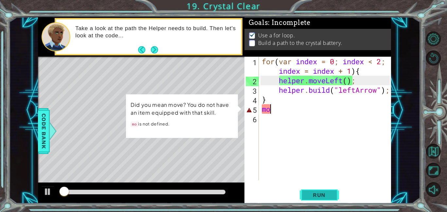
type textarea "m"
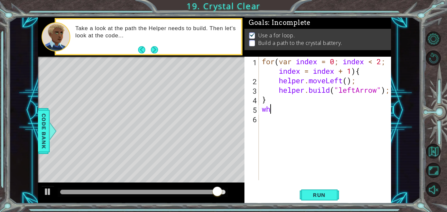
type textarea "w"
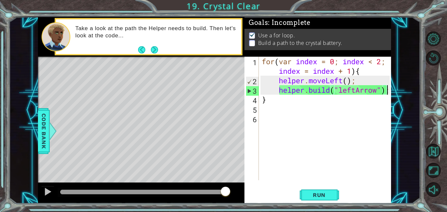
click at [387, 87] on div "for ( var index = 0 ; index < 2 ; index = index + 1 ) { helper . moveLeft ( ) ;…" at bounding box center [327, 133] width 133 height 152
type textarea "[DOMAIN_NAME]("leftArrow");"
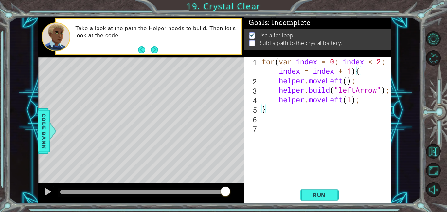
type textarea "helper.moveLeft(1);"
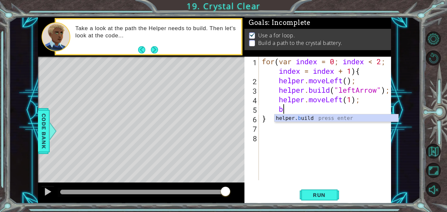
scroll to position [0, 1]
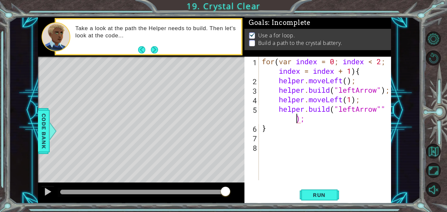
type textarea "[DOMAIN_NAME]("leftArrow");"
type textarea "}"
type textarea "helper.moveLeft(1);"
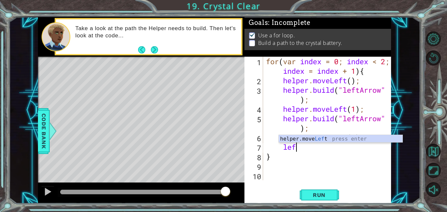
scroll to position [0, 1]
type textarea "l"
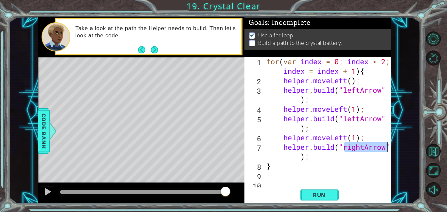
click at [364, 147] on div "for ( var index = 0 ; index < 2 ; index = index + 1 ) { helper . moveLeft ( ) ;…" at bounding box center [327, 118] width 125 height 123
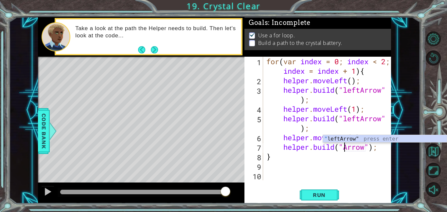
type textarea "[DOMAIN_NAME]("leftArrow");"
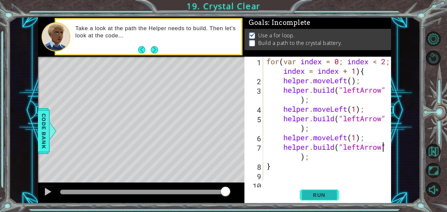
click at [317, 190] on button "Run" at bounding box center [319, 194] width 39 height 15
